Goal: Information Seeking & Learning: Learn about a topic

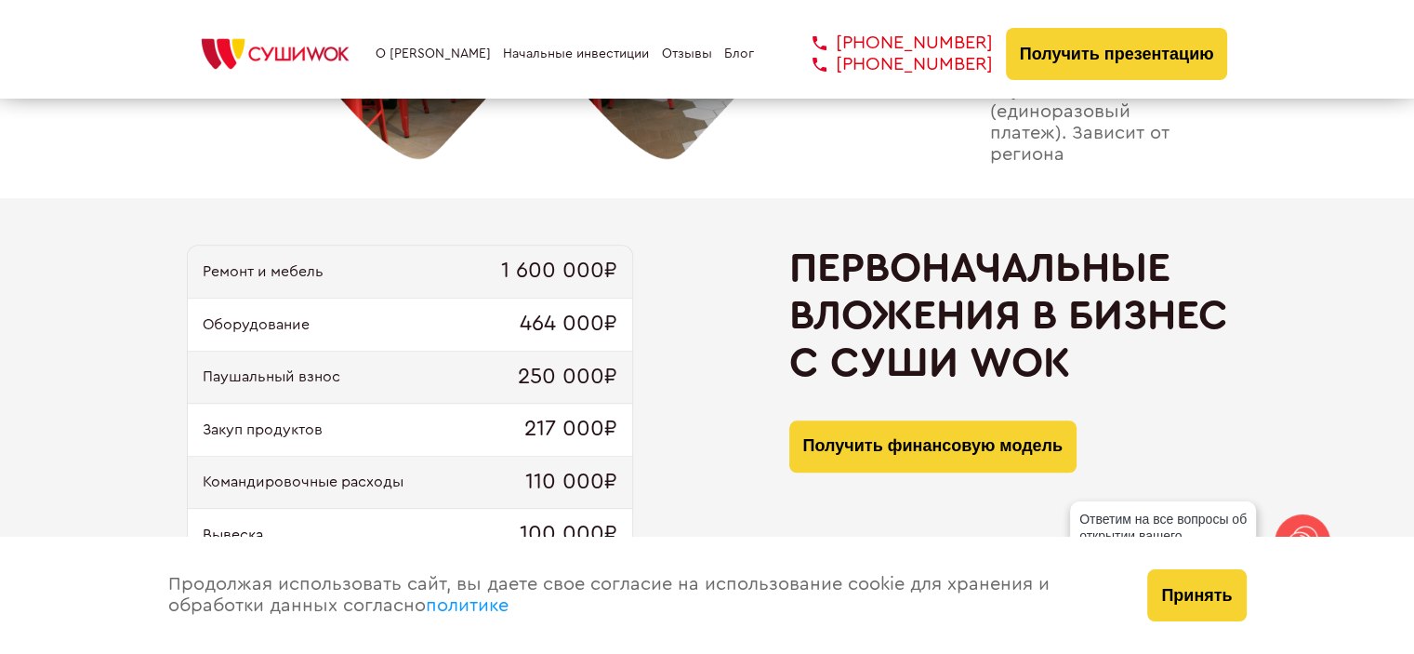
scroll to position [1859, 0]
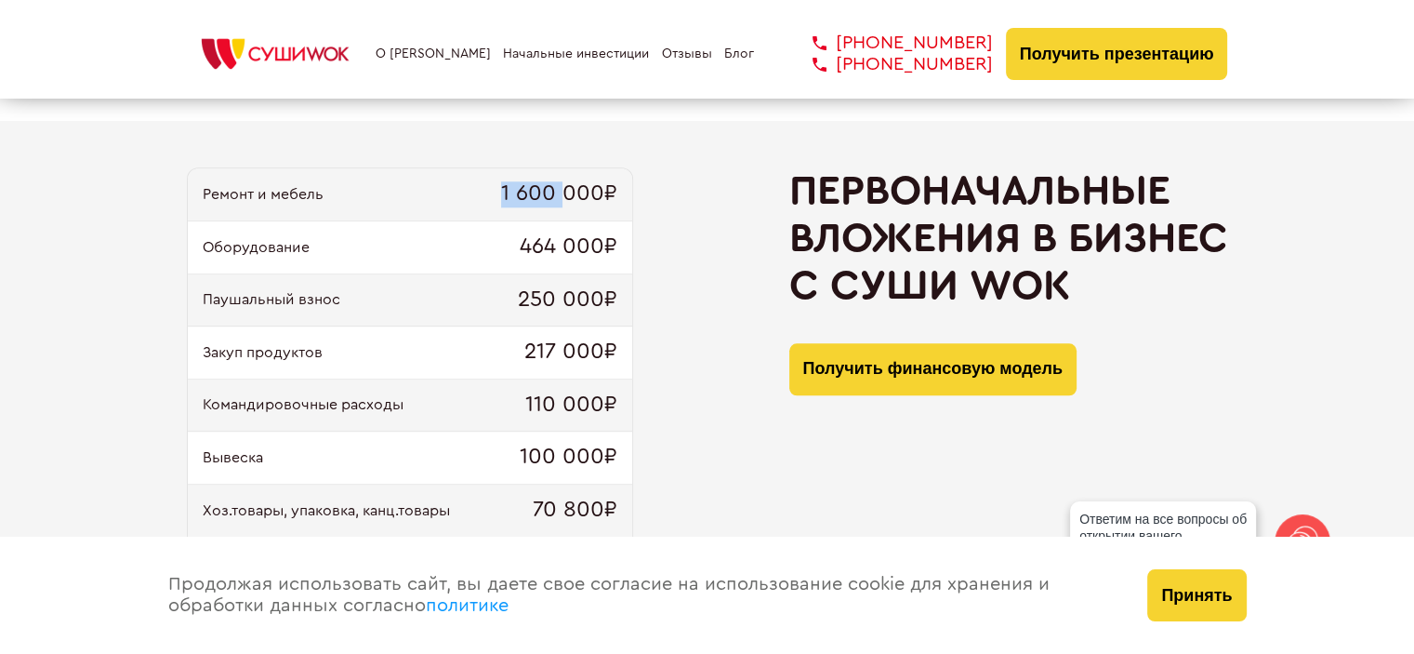
drag, startPoint x: 466, startPoint y: 206, endPoint x: 569, endPoint y: 206, distance: 103.2
click at [569, 206] on div "Ремонт и мебель 1 600 000₽" at bounding box center [410, 194] width 444 height 53
click at [569, 206] on span "1 600 000₽" at bounding box center [559, 194] width 116 height 26
click at [489, 205] on div "Ремонт и мебель 1 600 000₽" at bounding box center [410, 194] width 444 height 53
drag, startPoint x: 489, startPoint y: 205, endPoint x: 595, endPoint y: 200, distance: 106.1
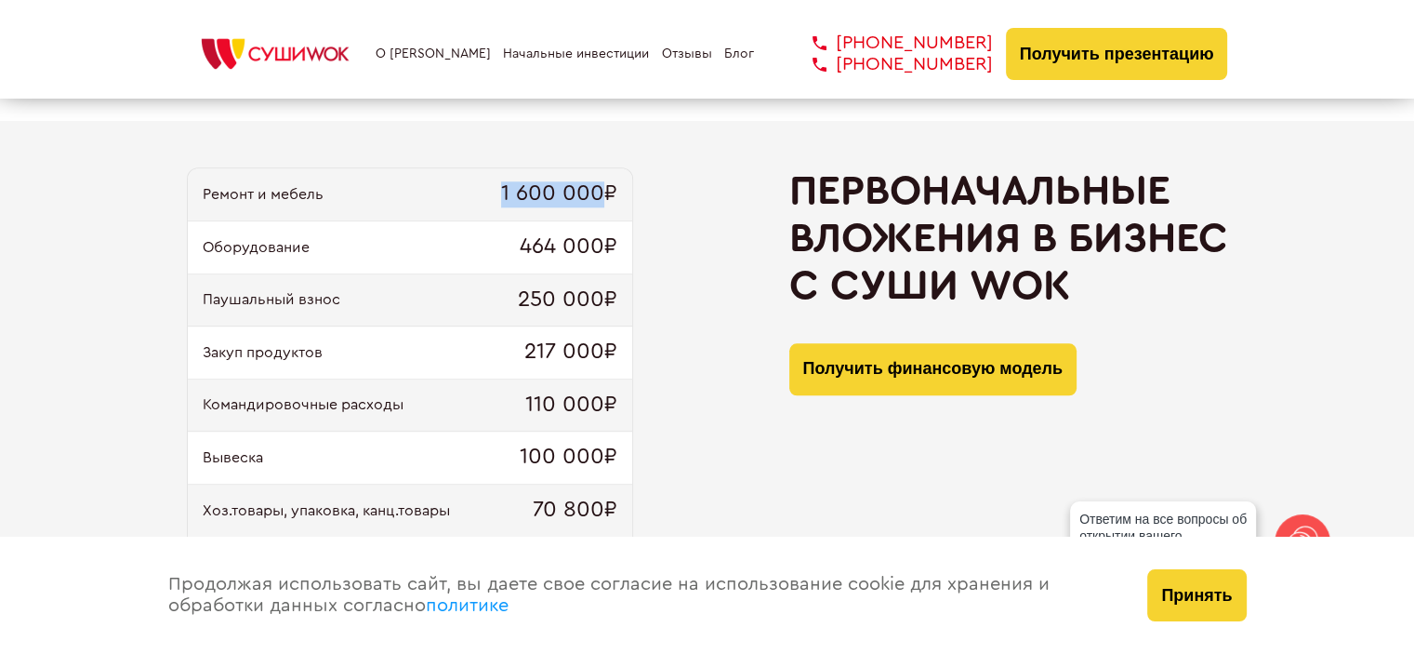
click at [592, 200] on div "Ремонт и мебель 1 600 000₽" at bounding box center [410, 194] width 444 height 53
click at [595, 200] on span "1 600 000₽" at bounding box center [559, 194] width 116 height 26
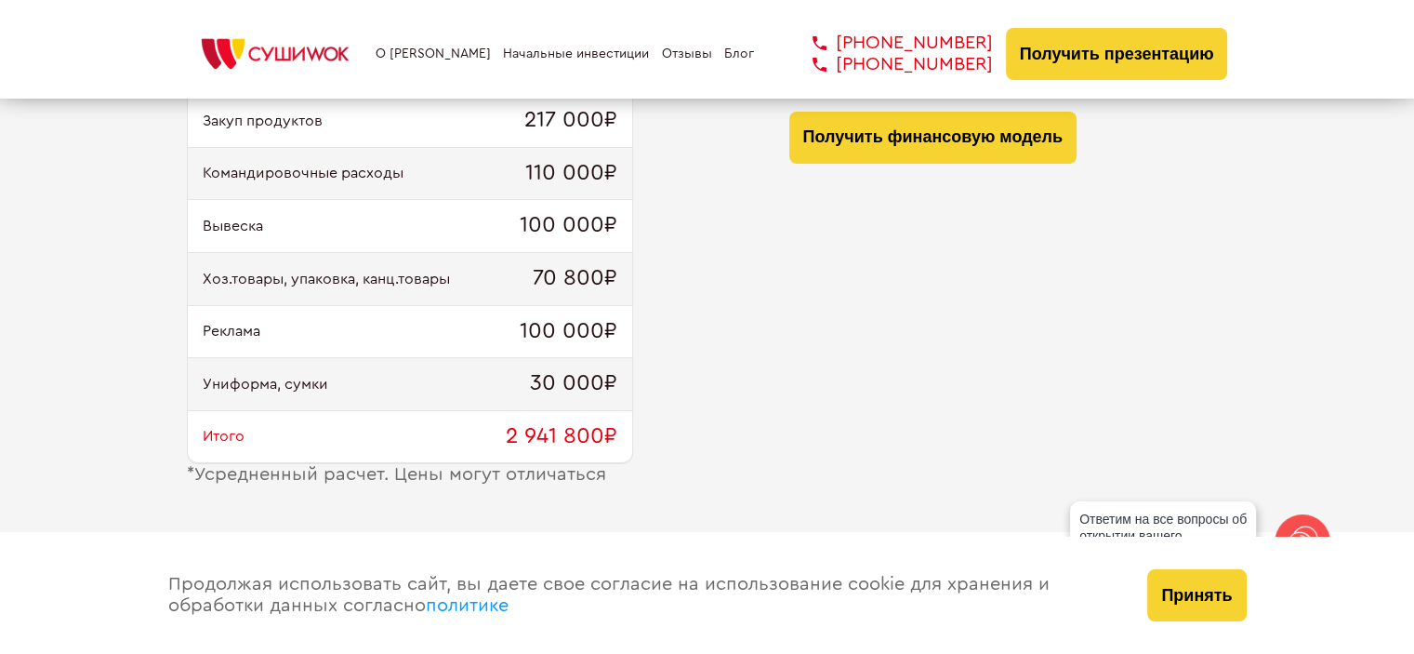
scroll to position [2169, 0]
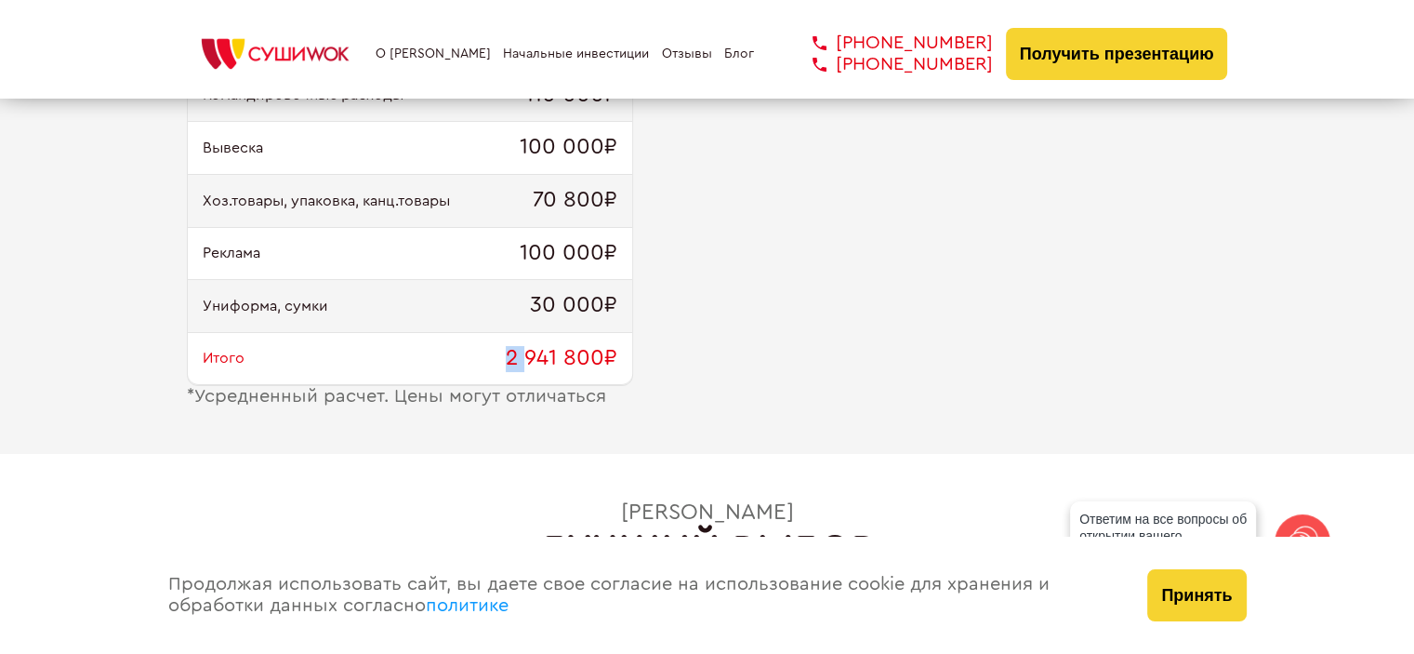
drag, startPoint x: 523, startPoint y: 355, endPoint x: 442, endPoint y: 359, distance: 81.9
click at [442, 359] on div "Итого 2 941 800₽" at bounding box center [410, 359] width 444 height 53
click at [441, 359] on div "Итого 2 941 800₽" at bounding box center [410, 359] width 444 height 53
drag, startPoint x: 417, startPoint y: 390, endPoint x: 514, endPoint y: 390, distance: 96.7
click at [510, 390] on div "* Усредненный расчет. Цены могут отличаться" at bounding box center [410, 396] width 446 height 21
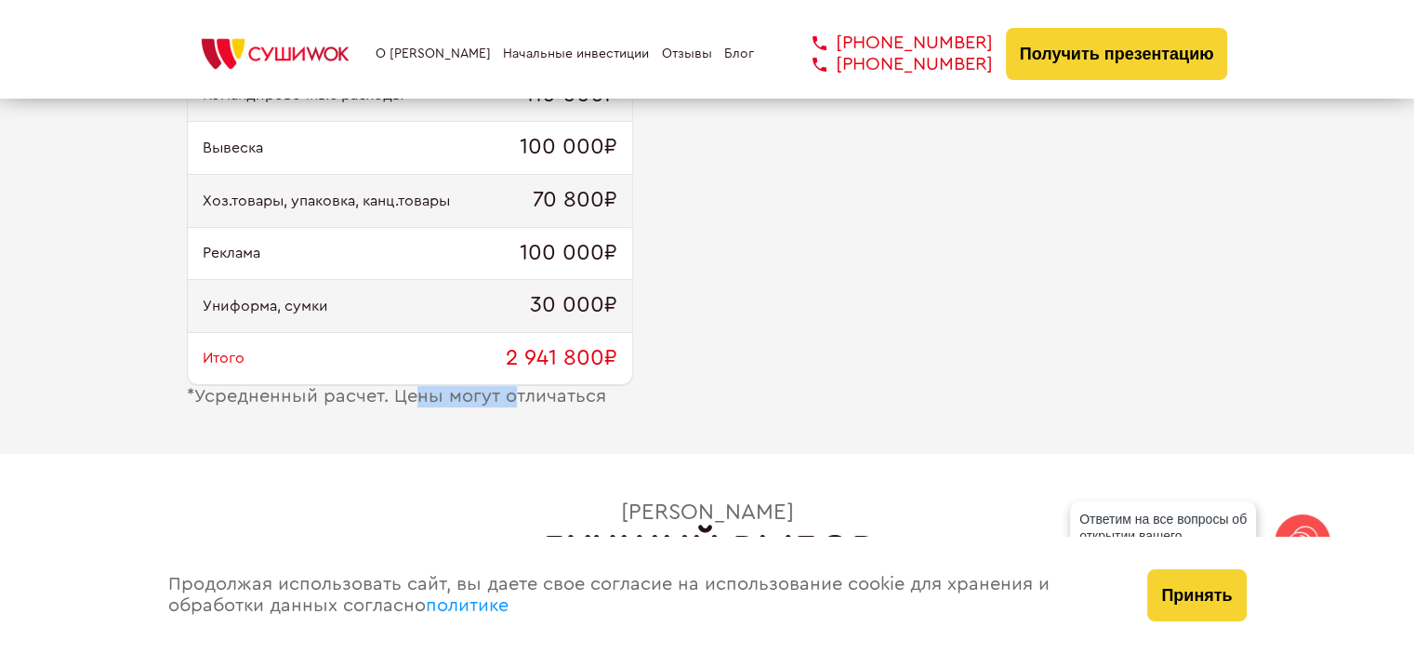
click at [517, 389] on div "* Усредненный расчет. Цены могут отличаться" at bounding box center [410, 396] width 446 height 21
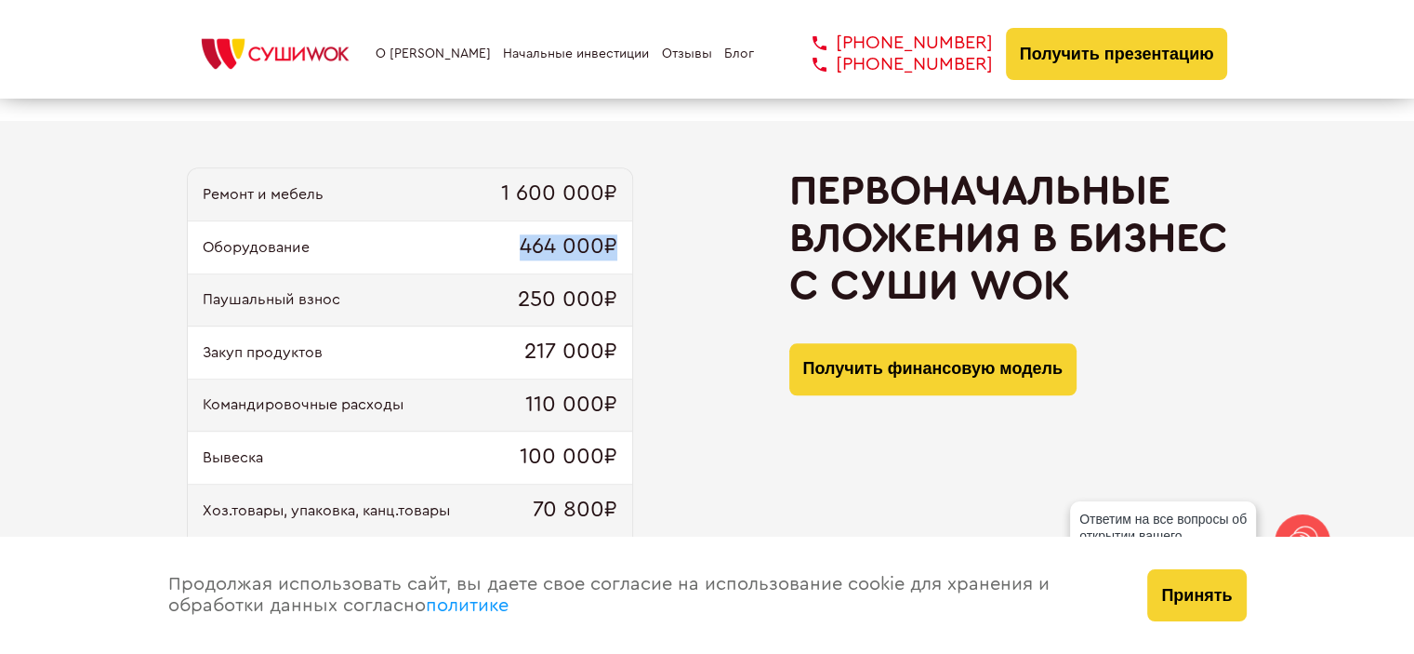
drag, startPoint x: 466, startPoint y: 256, endPoint x: 667, endPoint y: 270, distance: 202.2
click at [667, 270] on div "Ремонт и мебель 1 600 000₽ Оборудование 464 000₽ Паушальный взнос 250 000₽ Заку…" at bounding box center [707, 441] width 1041 height 549
drag, startPoint x: 606, startPoint y: 307, endPoint x: 476, endPoint y: 294, distance: 130.8
click at [498, 307] on div "Паушальный взнос 250 000₽" at bounding box center [410, 300] width 444 height 53
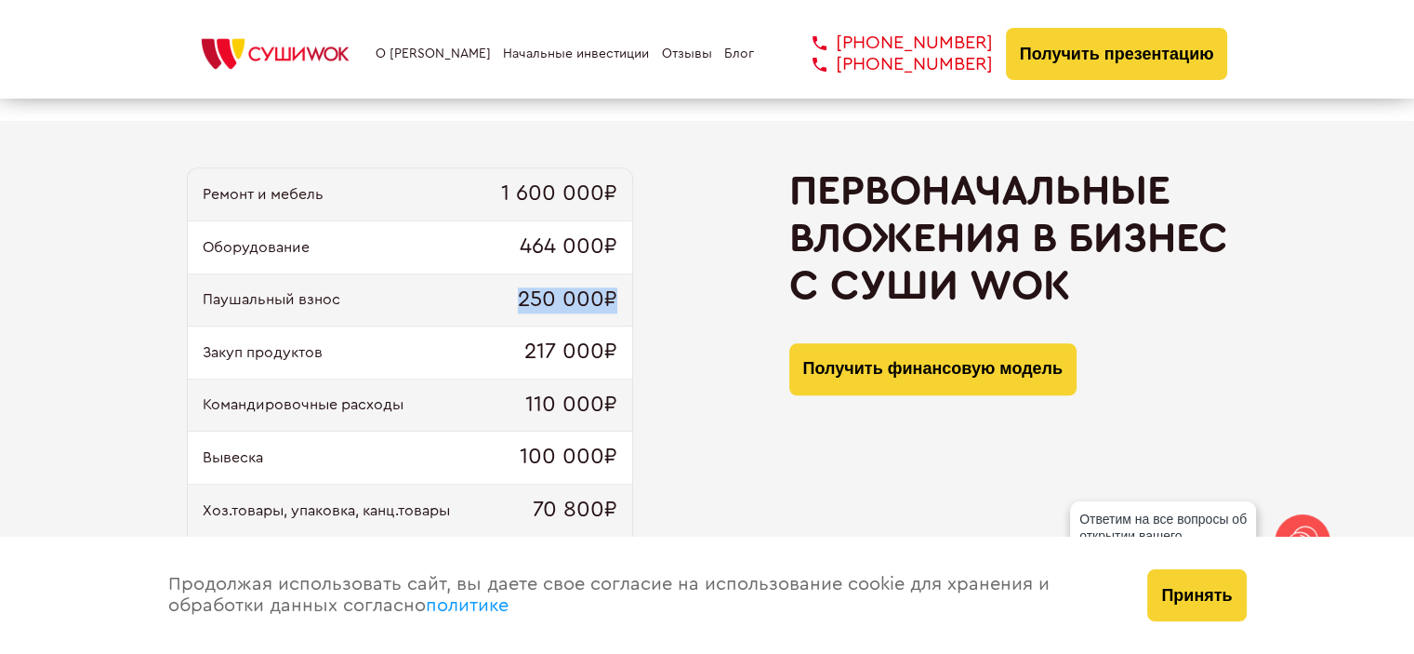
click at [476, 294] on div "Паушальный взнос 250 000₽" at bounding box center [410, 300] width 444 height 53
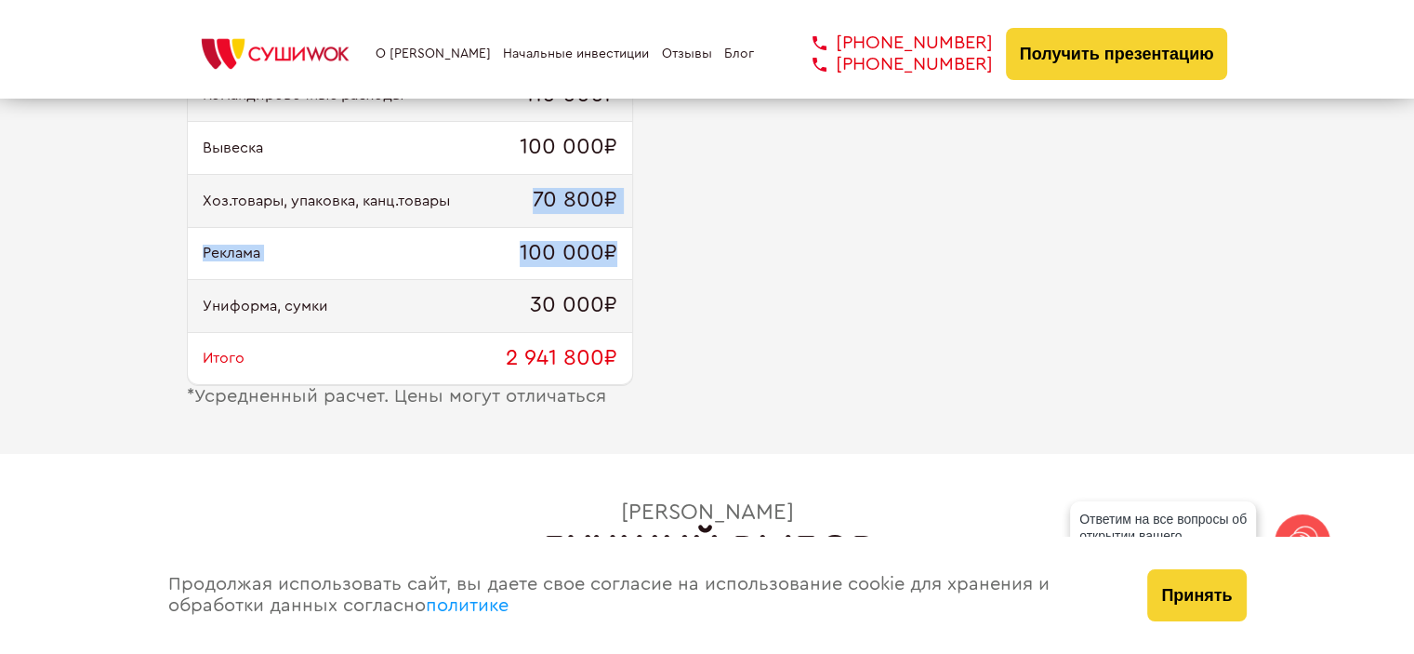
drag, startPoint x: 514, startPoint y: 241, endPoint x: 630, endPoint y: 248, distance: 116.4
click at [630, 248] on div "Ремонт и мебель 1 600 000₽ Оборудование 464 000₽ Паушальный взнос 250 000₽ Заку…" at bounding box center [410, 122] width 446 height 528
click at [630, 248] on div "Реклама 100 000₽" at bounding box center [410, 254] width 444 height 53
drag, startPoint x: 630, startPoint y: 248, endPoint x: 525, endPoint y: 257, distance: 105.4
click at [528, 257] on div "Реклама 100 000₽" at bounding box center [410, 254] width 444 height 53
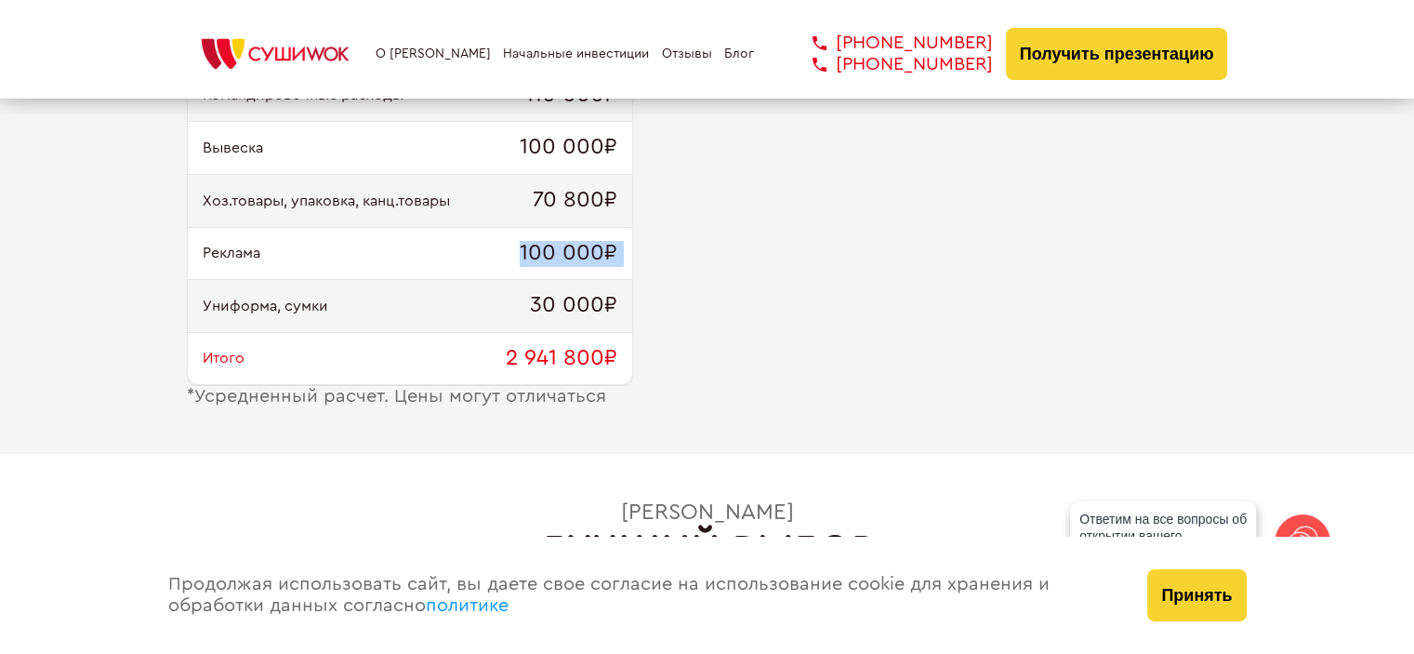
click at [525, 257] on span "100 000₽" at bounding box center [569, 254] width 98 height 26
drag, startPoint x: 514, startPoint y: 302, endPoint x: 599, endPoint y: 303, distance: 84.6
click at [597, 304] on div "Униформа, сумки 30 000₽" at bounding box center [410, 306] width 444 height 53
click at [600, 303] on span "30 000₽" at bounding box center [573, 306] width 87 height 26
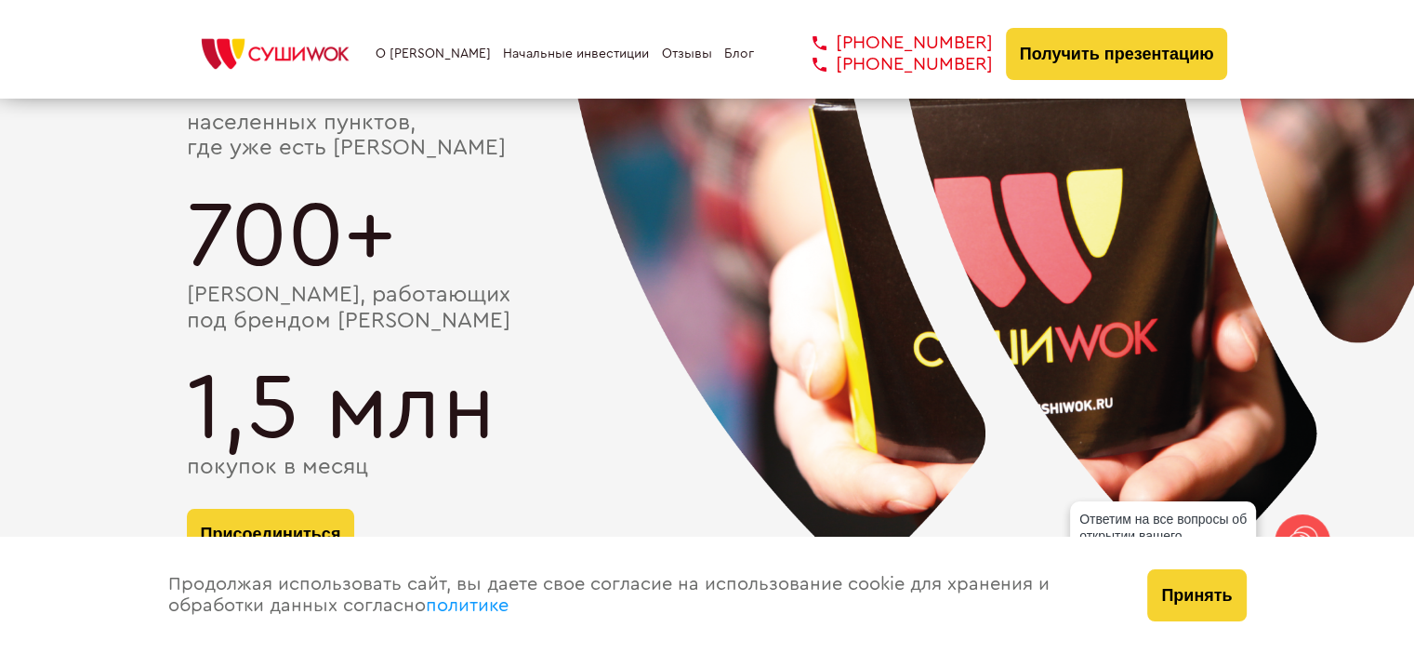
scroll to position [0, 0]
